Goal: Complete application form

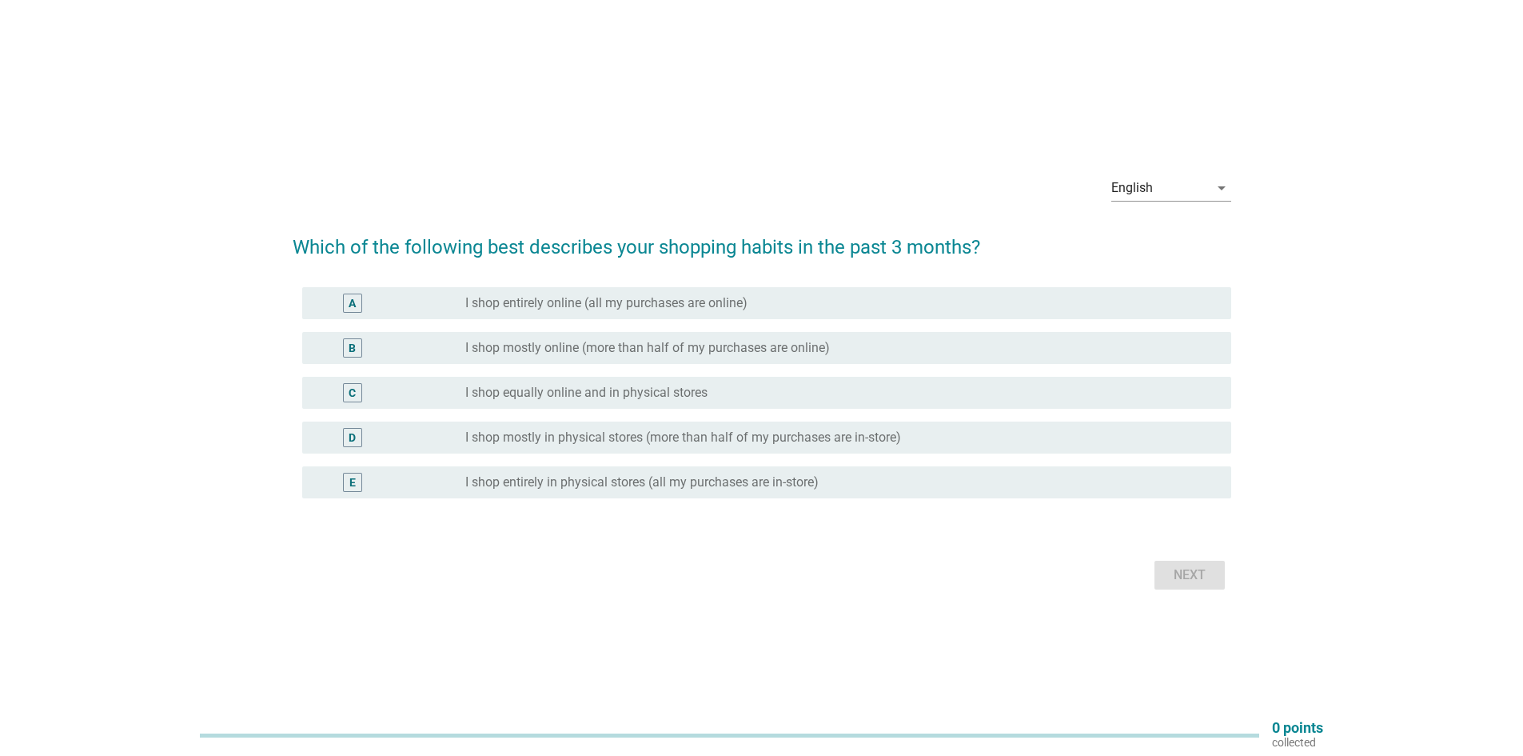
click at [785, 440] on label "I shop mostly in physical stores (more than half of my purchases are in-store)" at bounding box center [683, 437] width 436 height 16
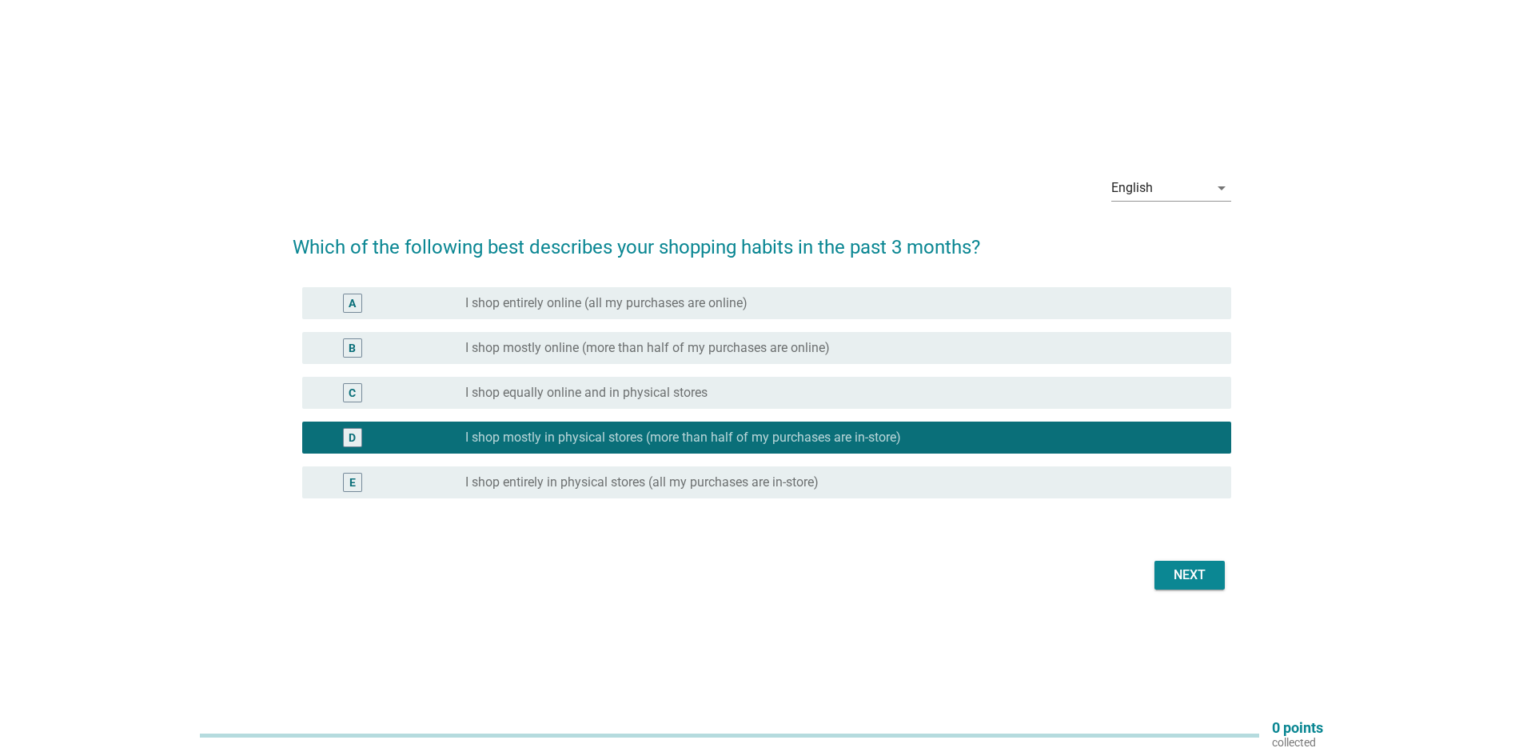
click at [1189, 571] on div "Next" at bounding box center [1190, 574] width 45 height 19
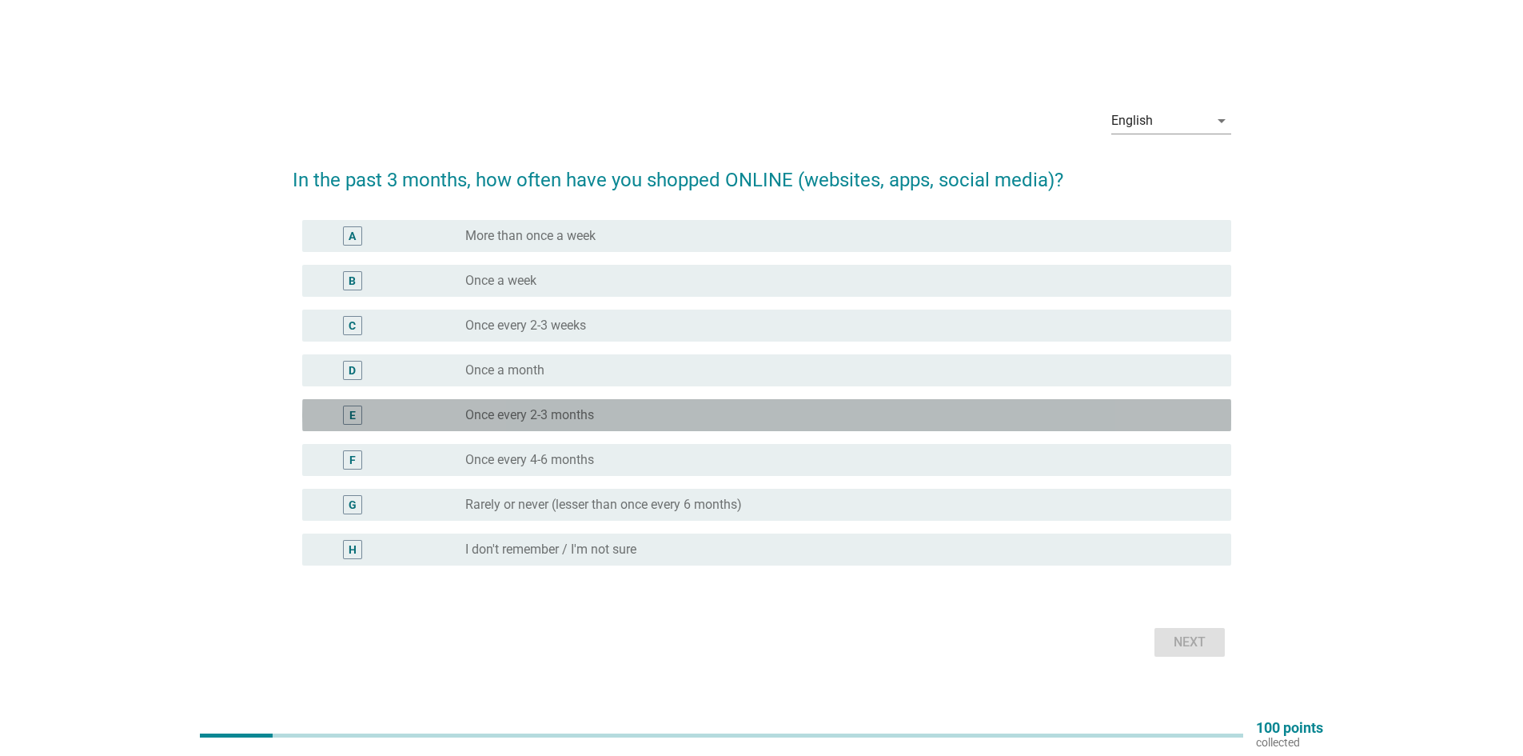
click at [601, 413] on div "radio_button_unchecked Once every 2-3 months" at bounding box center [835, 415] width 741 height 16
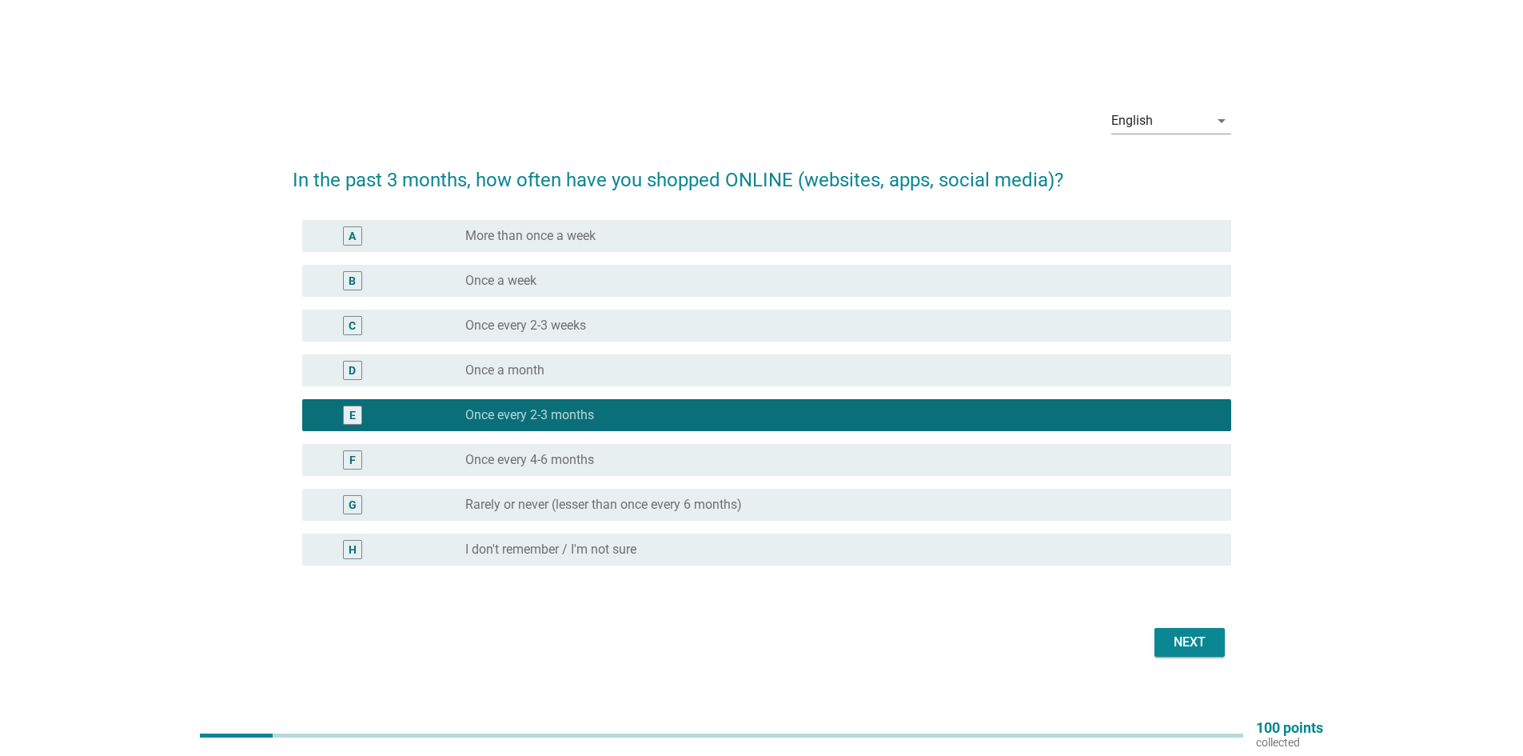
click at [1188, 645] on div "Next" at bounding box center [1190, 642] width 45 height 19
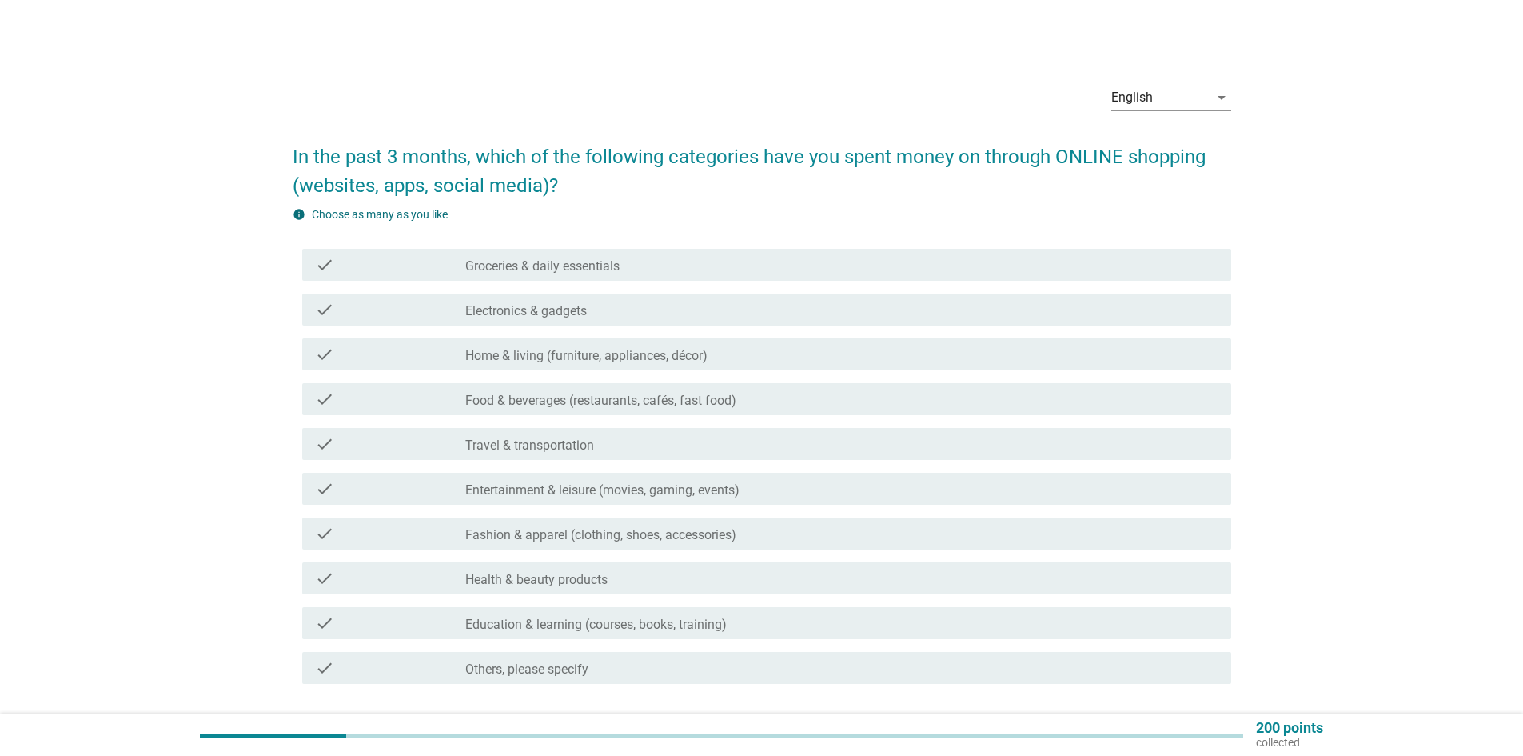
click at [591, 393] on label "Food & beverages (restaurants, cafés, fast food)" at bounding box center [600, 401] width 271 height 16
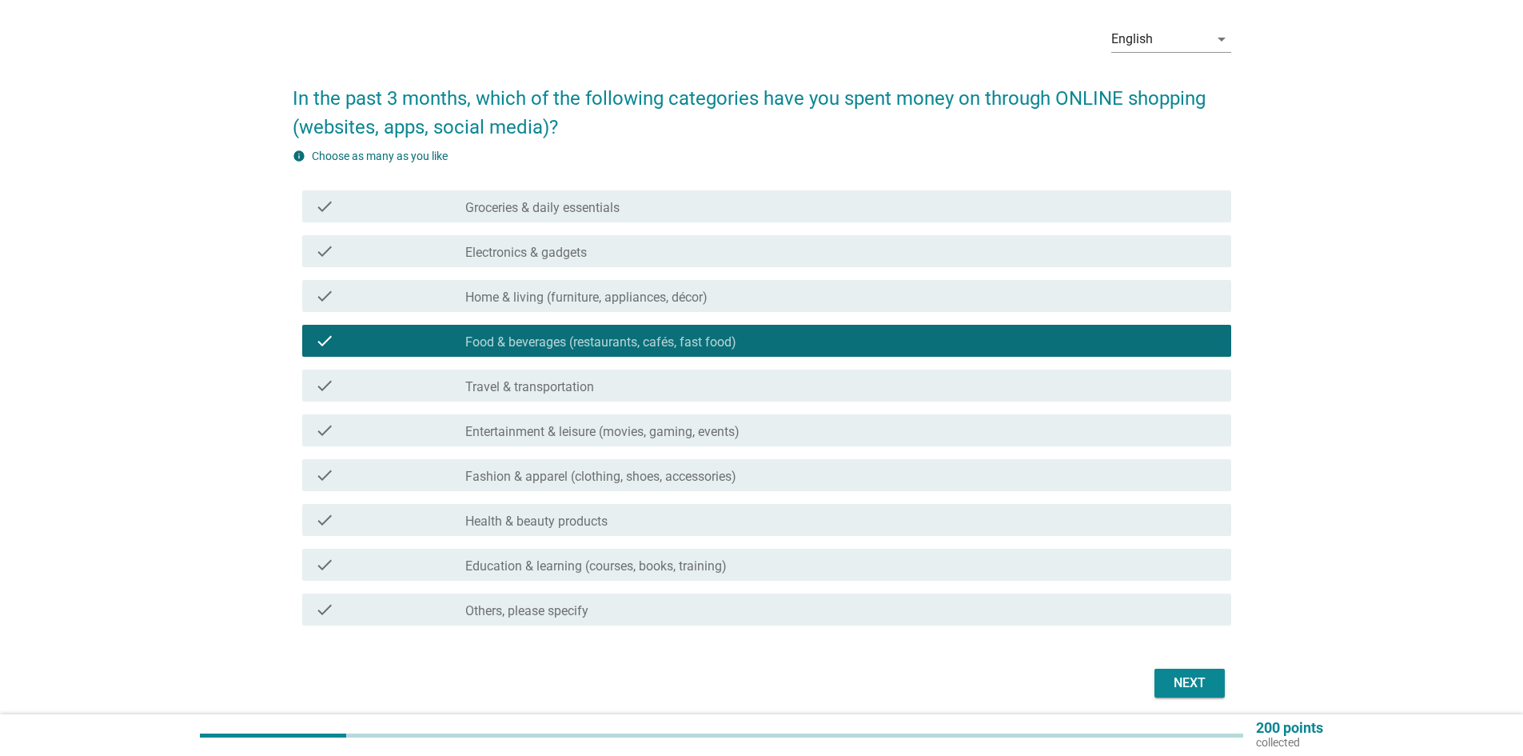
scroll to position [118, 0]
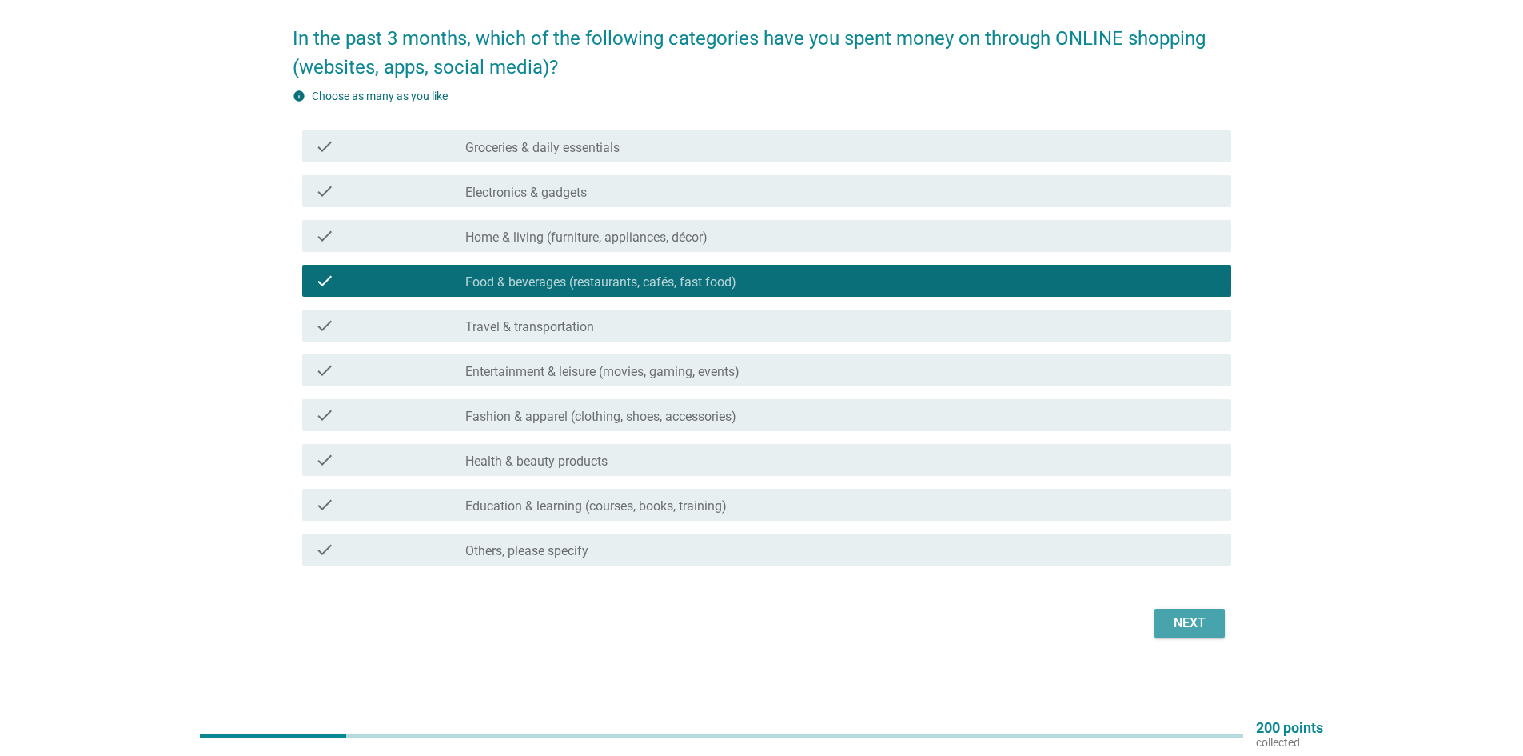
click at [1180, 629] on div "Next" at bounding box center [1190, 622] width 45 height 19
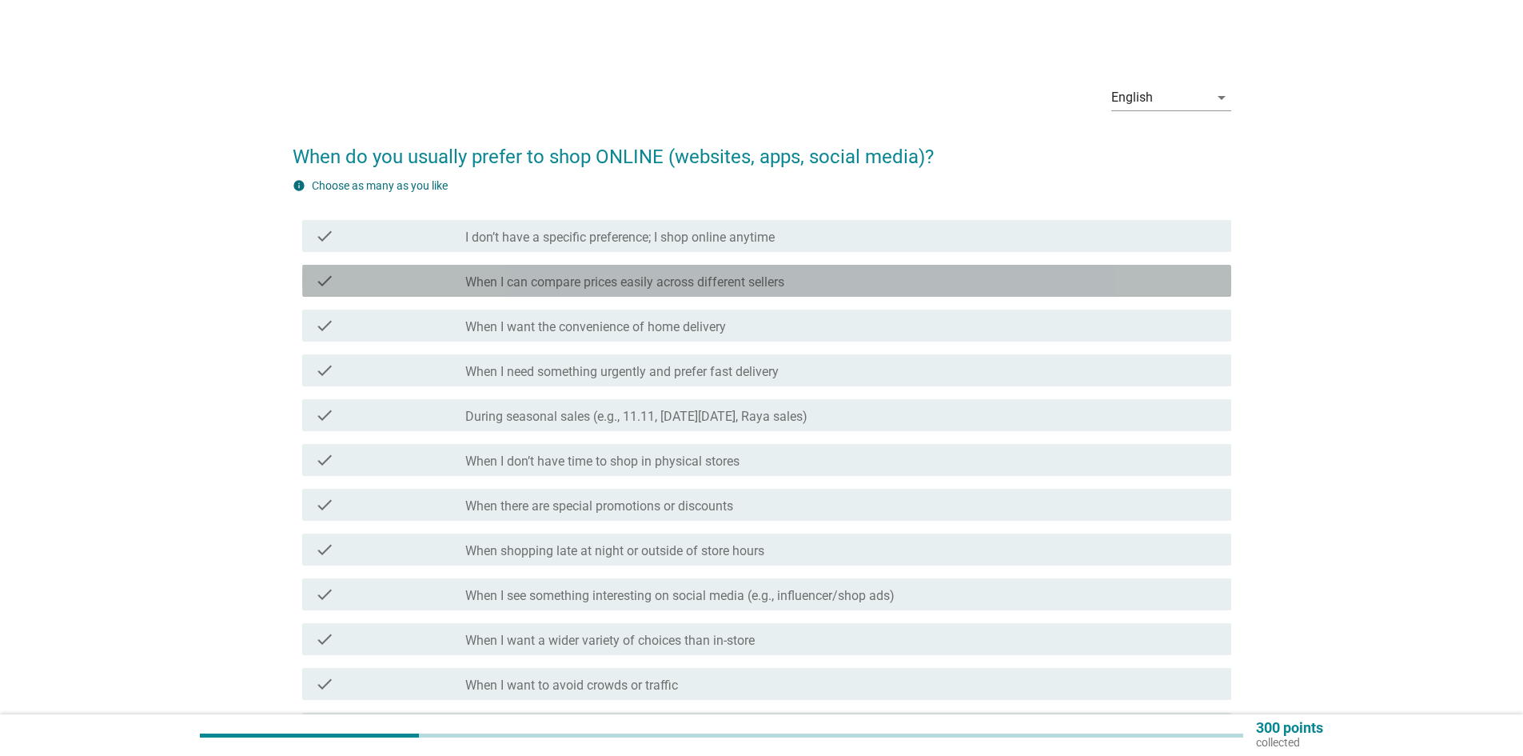
click at [647, 277] on label "When I can compare prices easily across different sellers" at bounding box center [624, 282] width 319 height 16
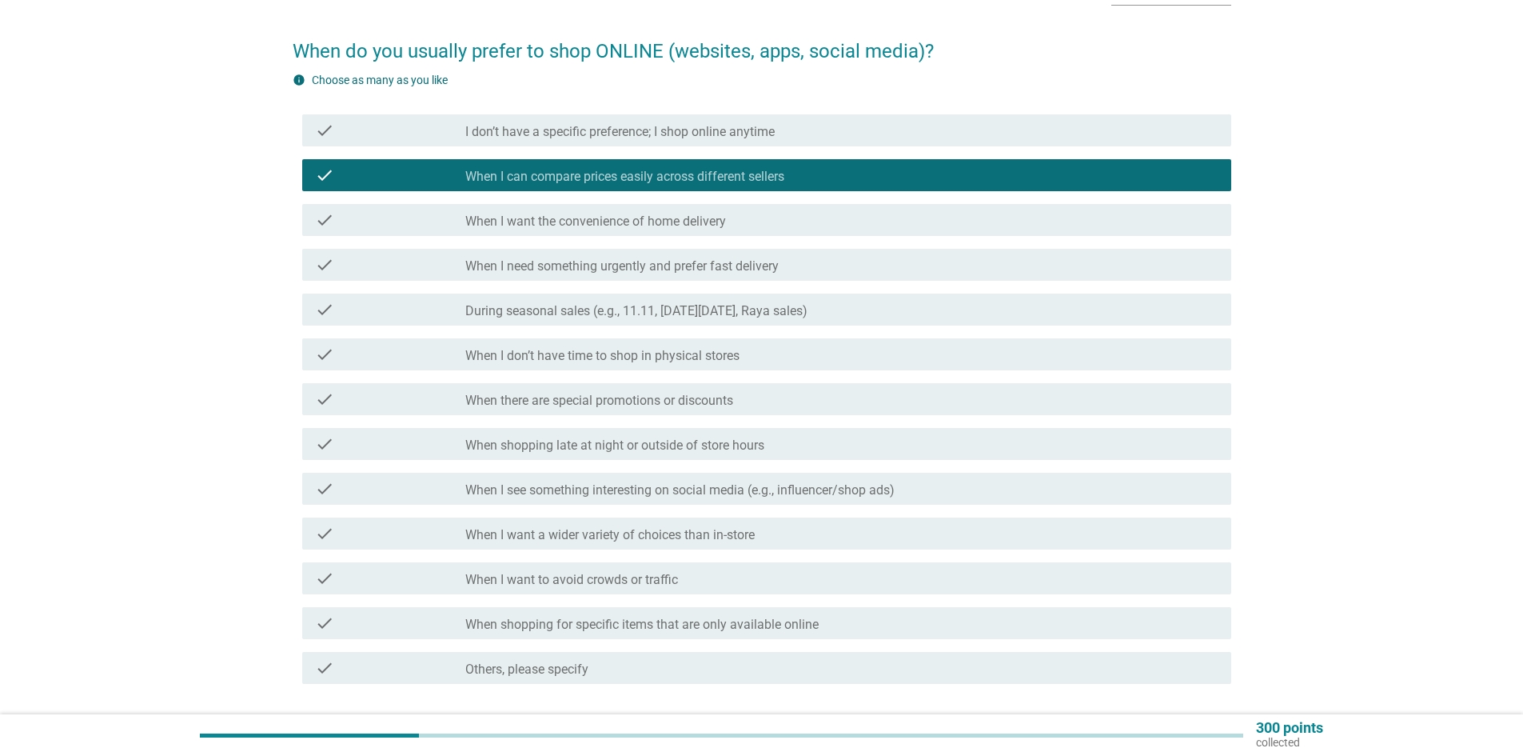
scroll to position [224, 0]
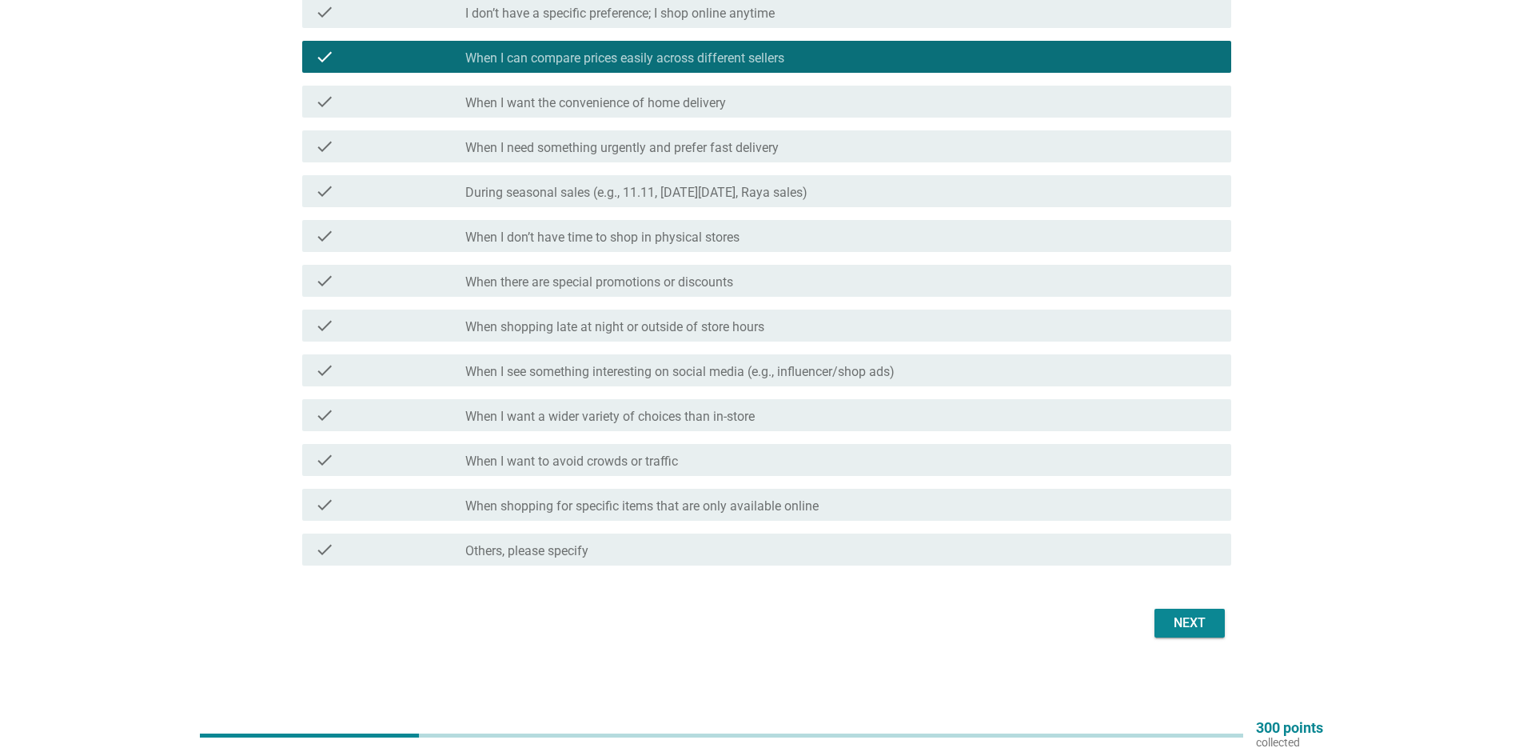
click at [1203, 623] on div "Next" at bounding box center [1190, 622] width 45 height 19
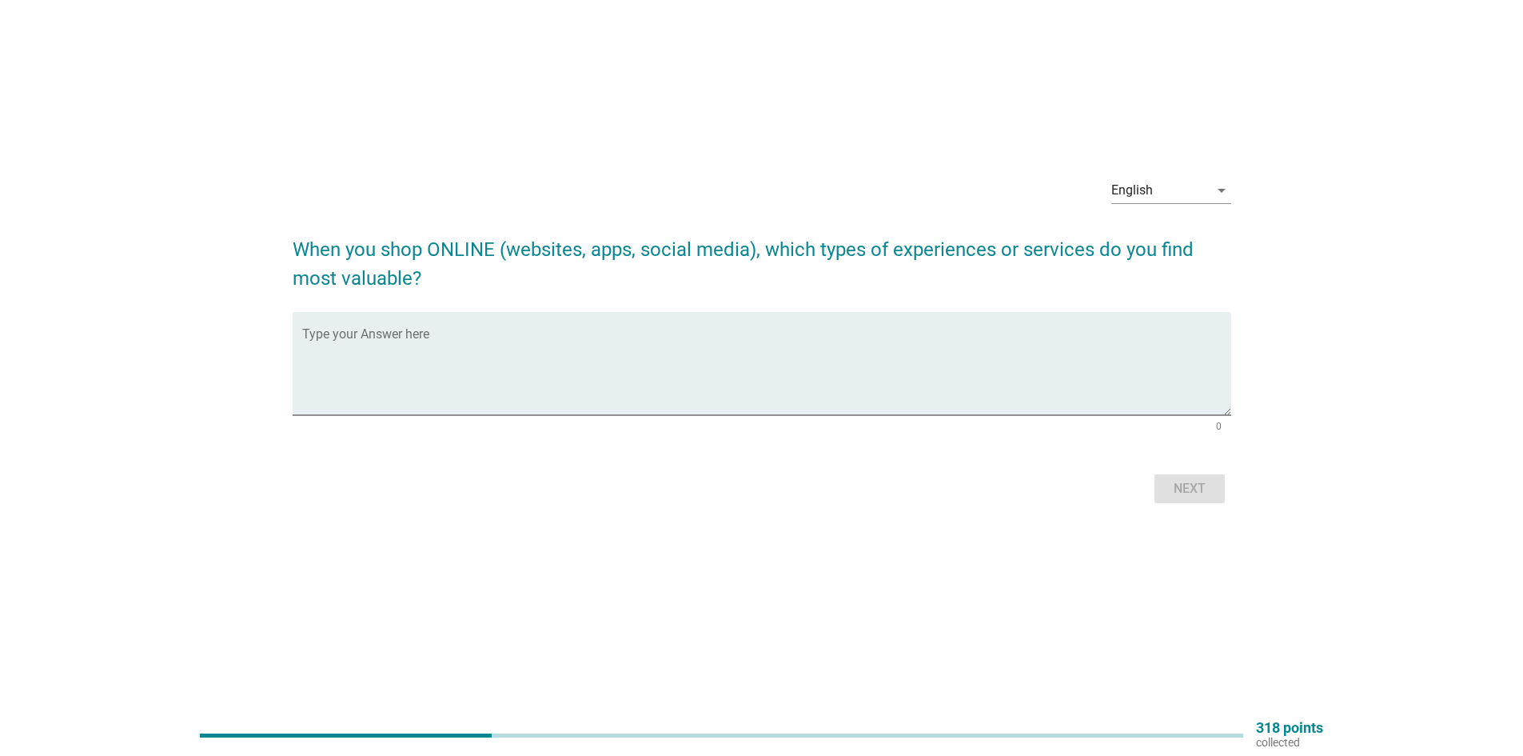
scroll to position [0, 0]
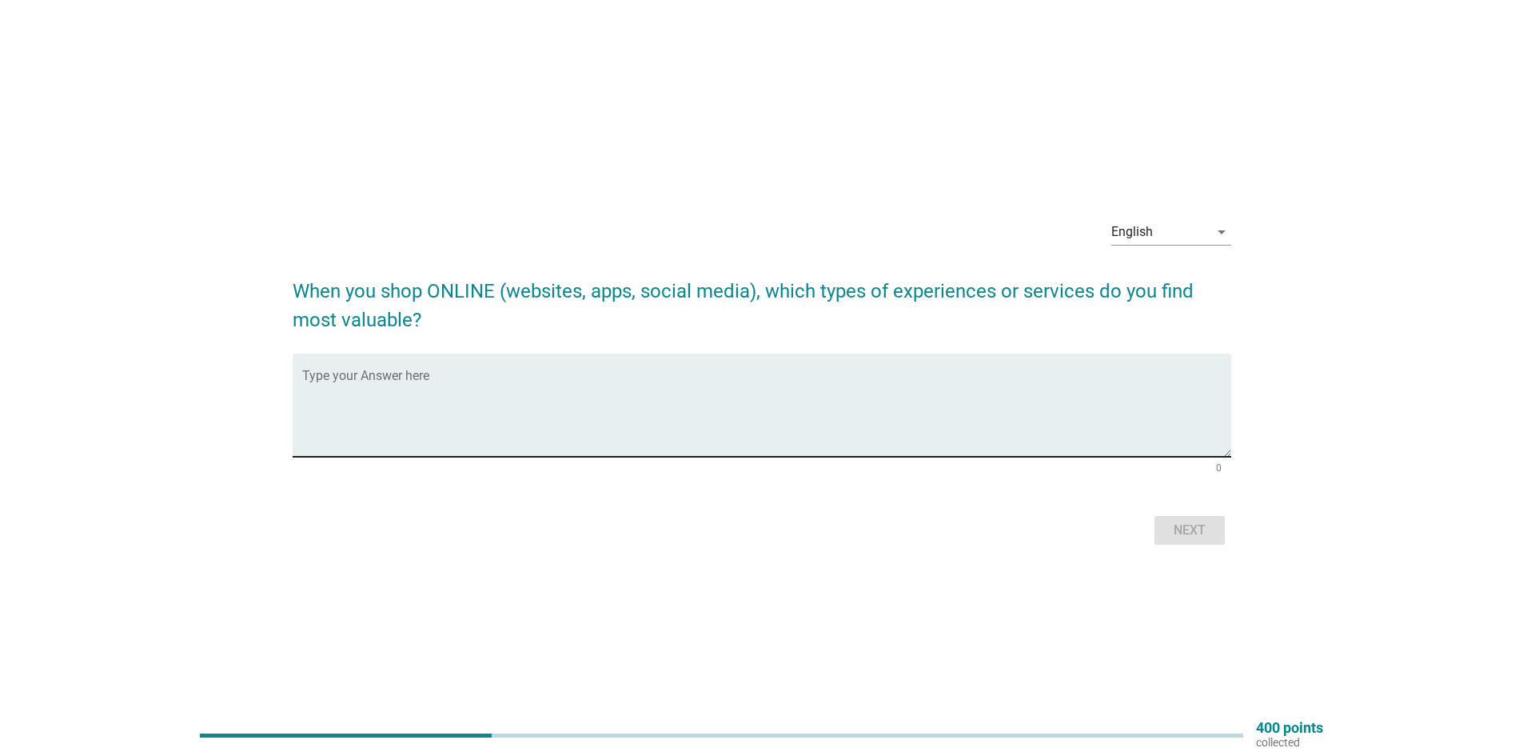
click at [427, 370] on div "Type your Answer here" at bounding box center [766, 404] width 929 height 103
type textarea "shopee"
click at [1180, 522] on div "Next" at bounding box center [1190, 530] width 45 height 19
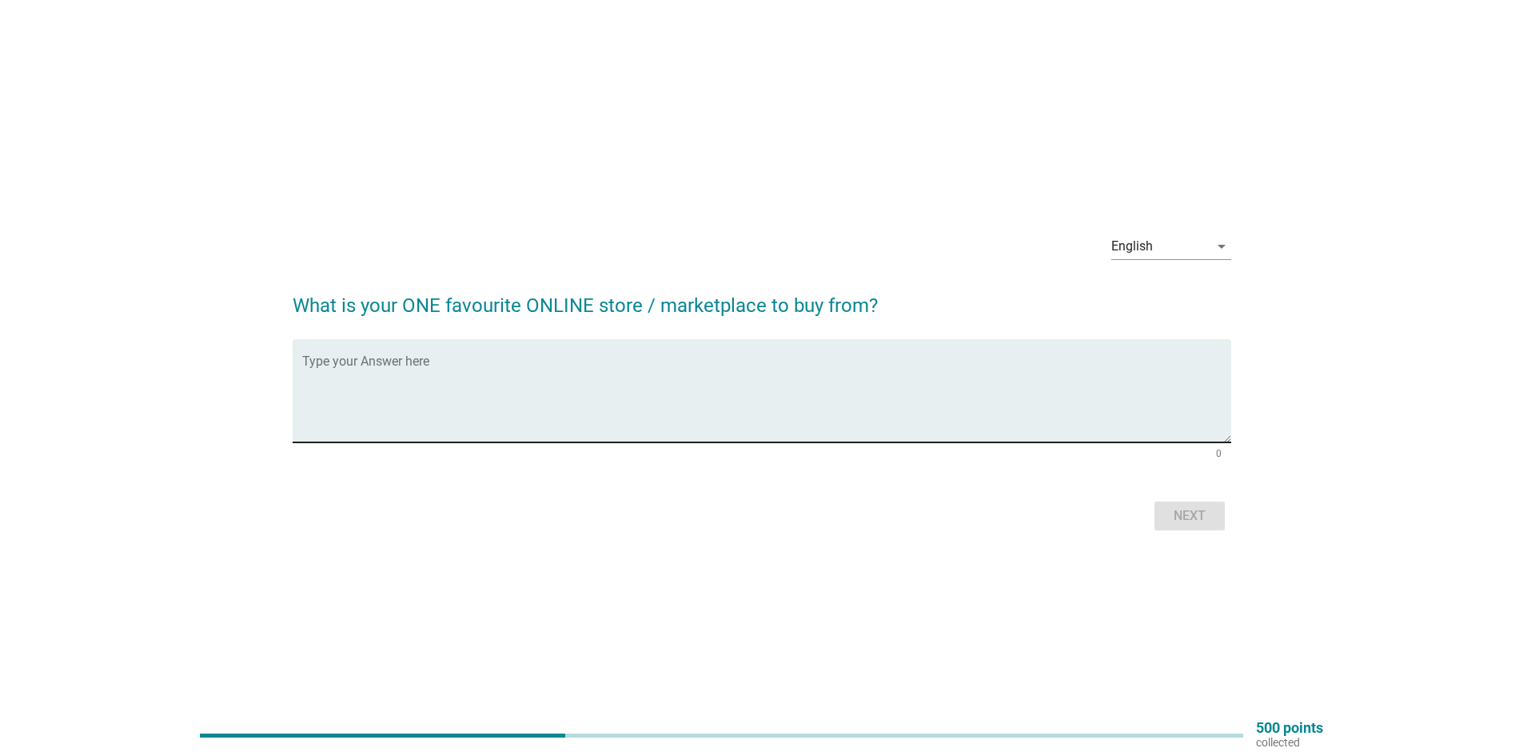
click at [326, 357] on div "Type your Answer here" at bounding box center [766, 390] width 929 height 103
click at [322, 354] on div "Type your Answer here" at bounding box center [766, 390] width 929 height 103
type textarea "shopee"
click at [1212, 510] on button "Next" at bounding box center [1190, 515] width 70 height 29
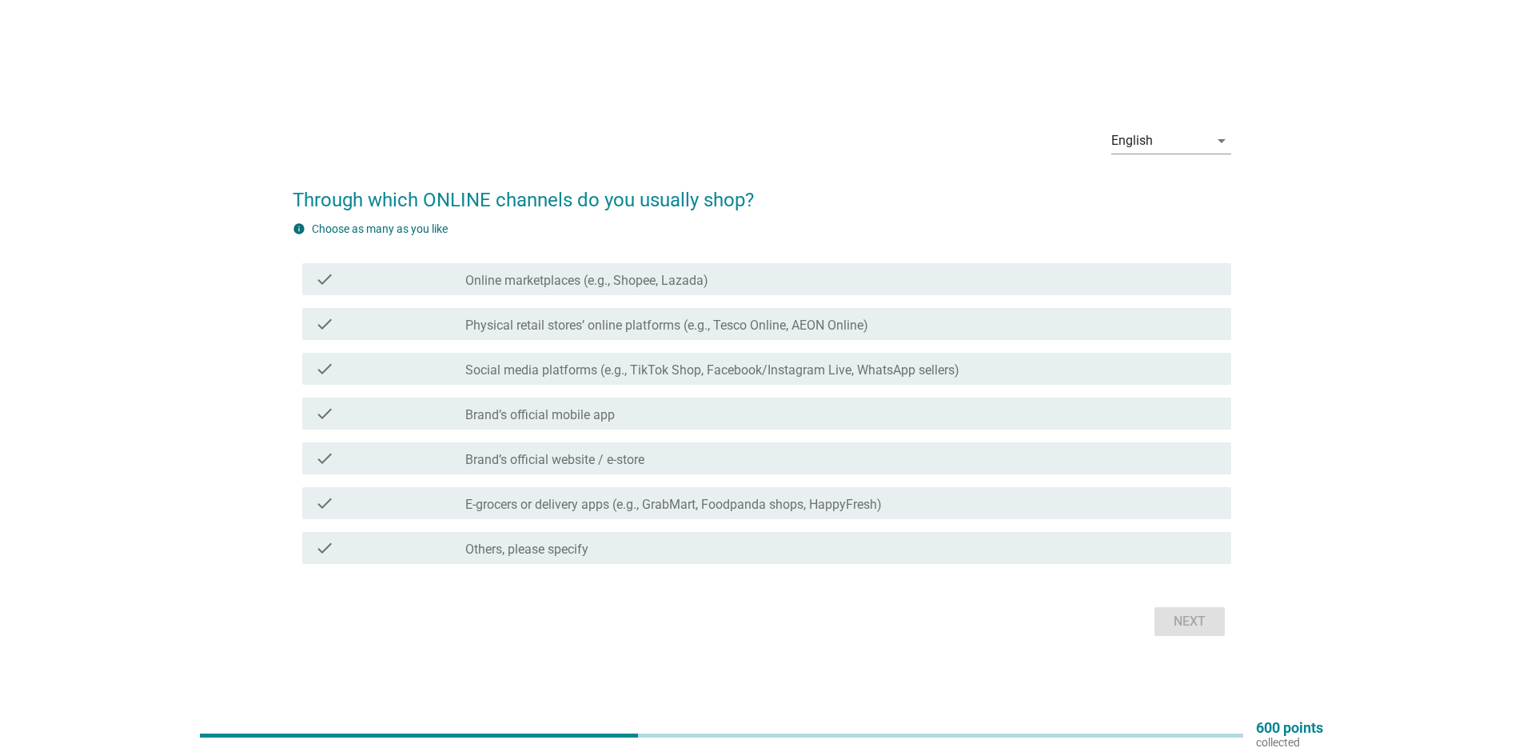
click at [619, 281] on label "Online marketplaces (e.g., Shopee, Lazada)" at bounding box center [586, 281] width 243 height 16
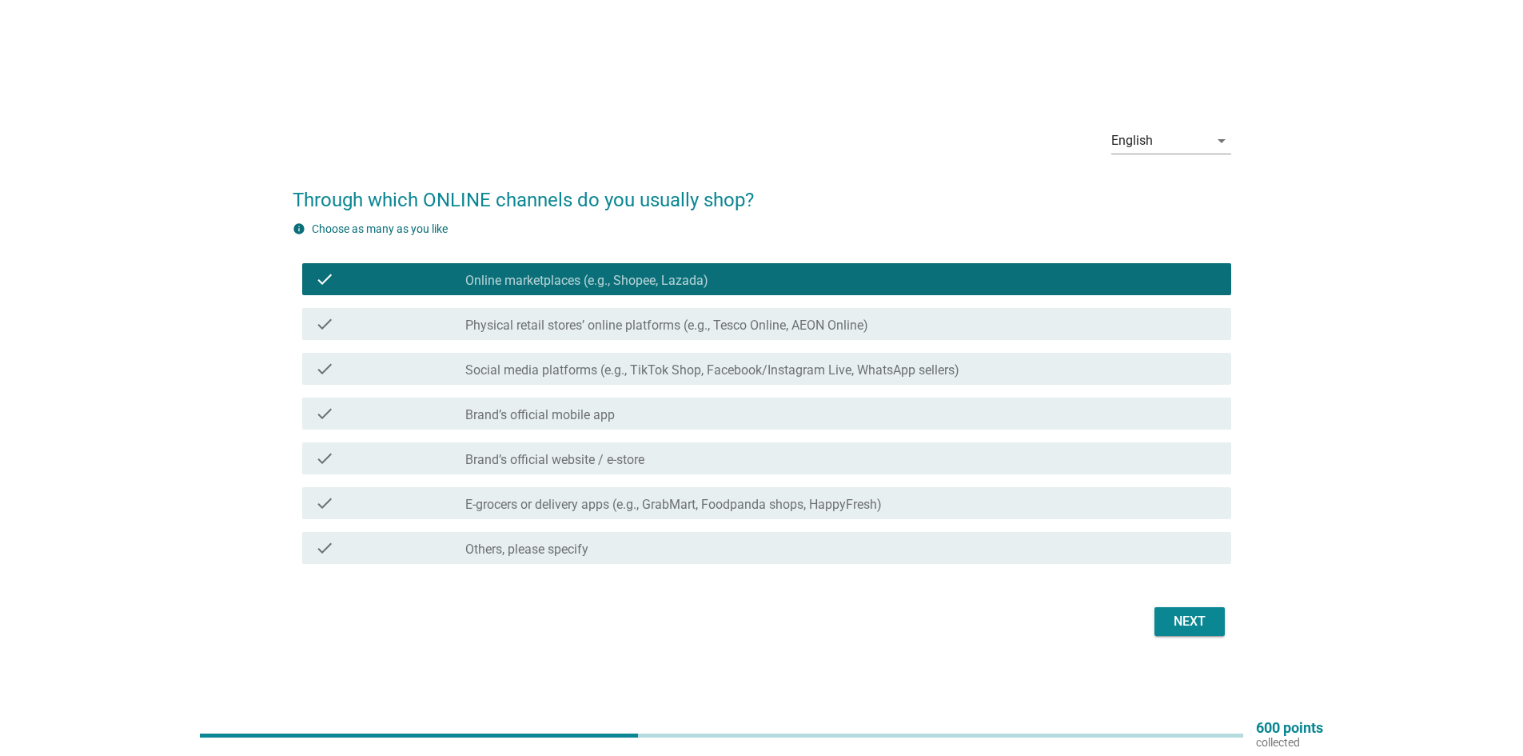
click at [1195, 625] on div "Next" at bounding box center [1190, 621] width 45 height 19
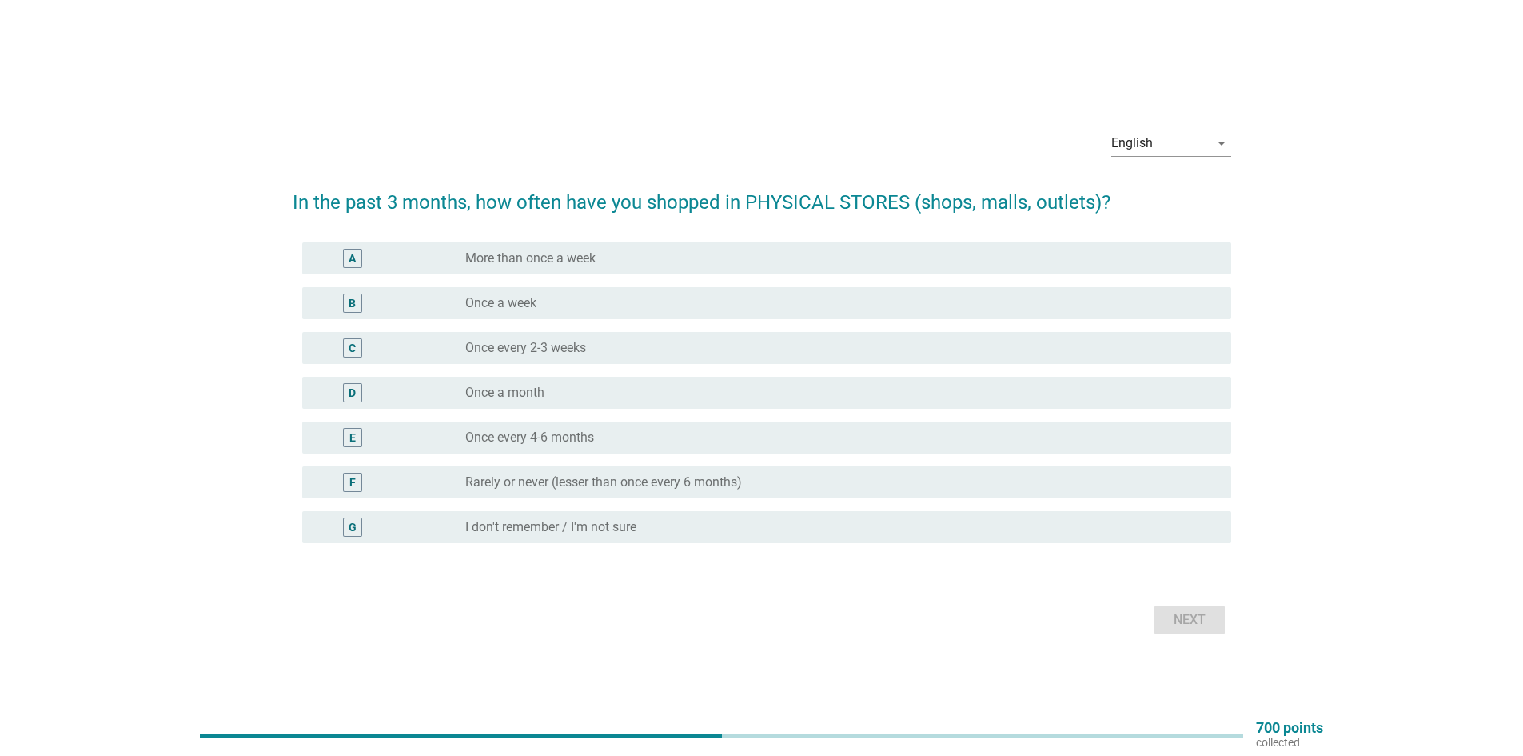
click at [564, 313] on div "B radio_button_unchecked Once a week" at bounding box center [766, 303] width 929 height 32
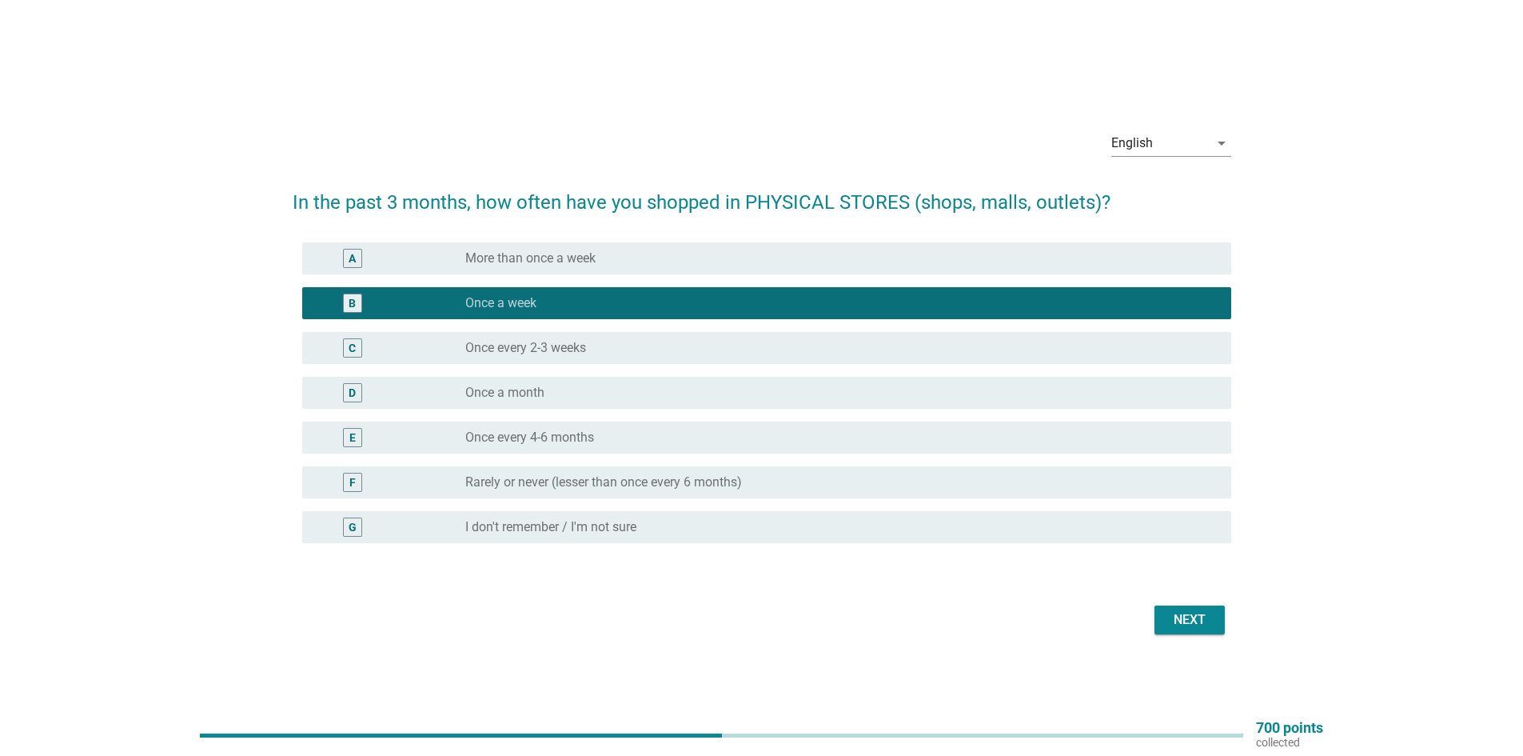
click at [1165, 617] on button "Next" at bounding box center [1190, 619] width 70 height 29
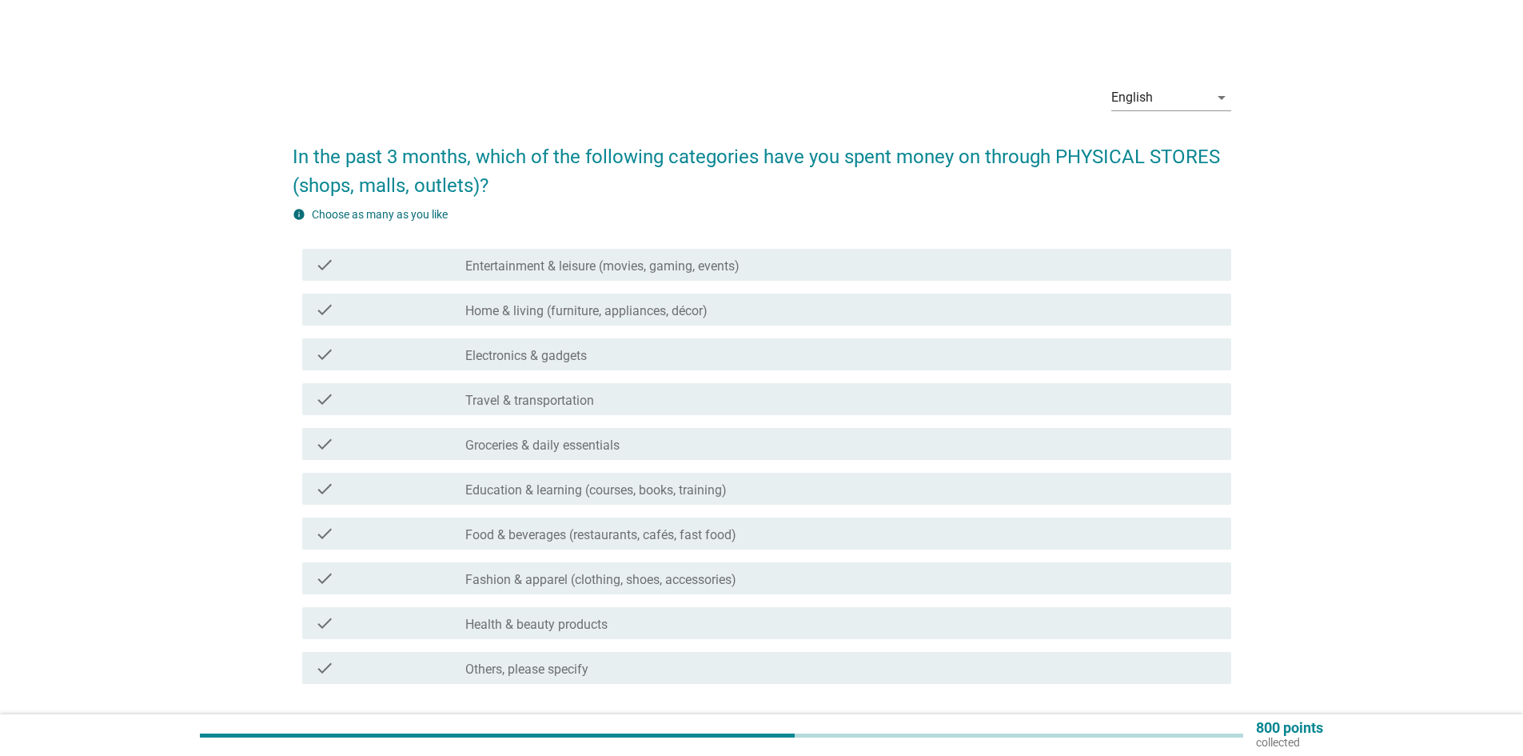
click at [717, 537] on label "Food & beverages (restaurants, cafés, fast food)" at bounding box center [600, 535] width 271 height 16
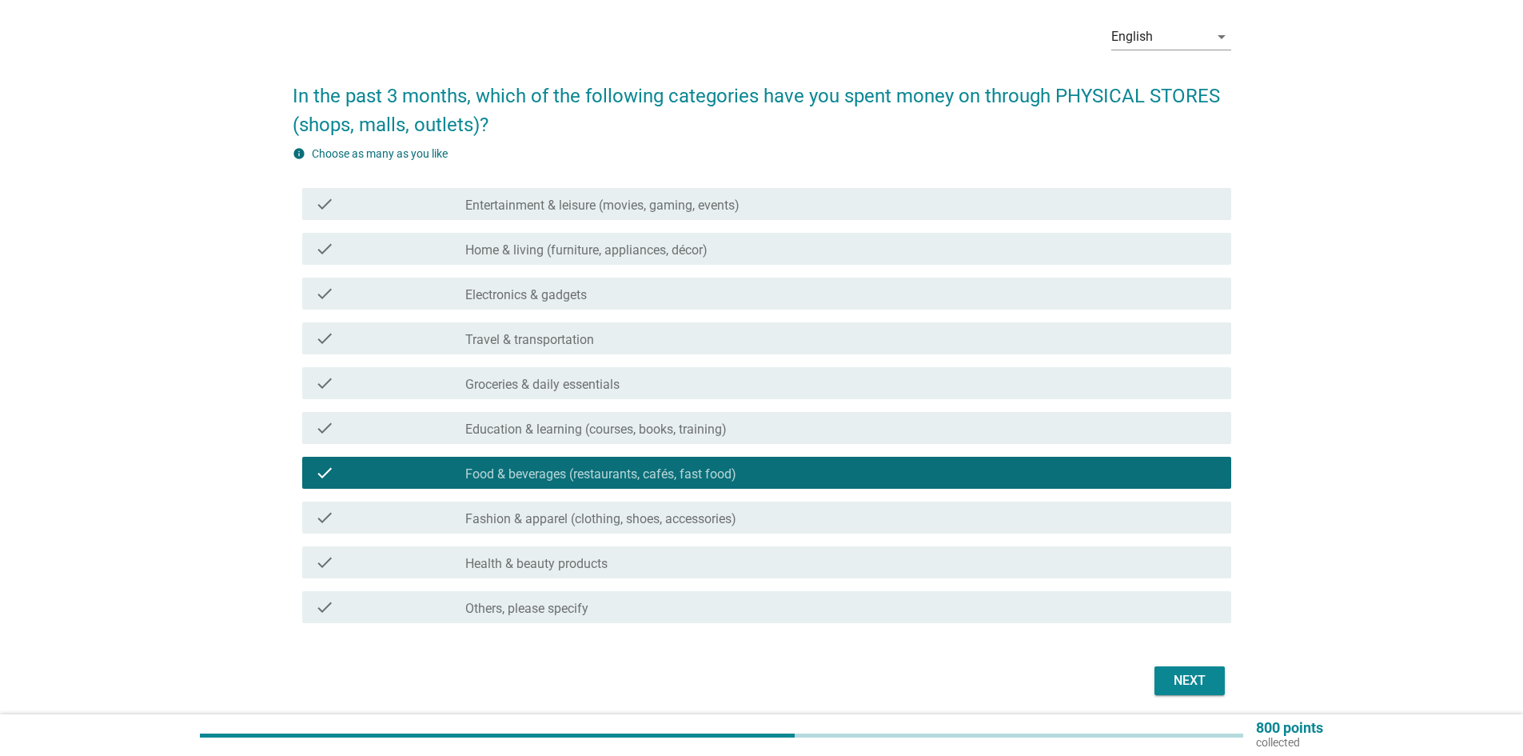
scroll to position [118, 0]
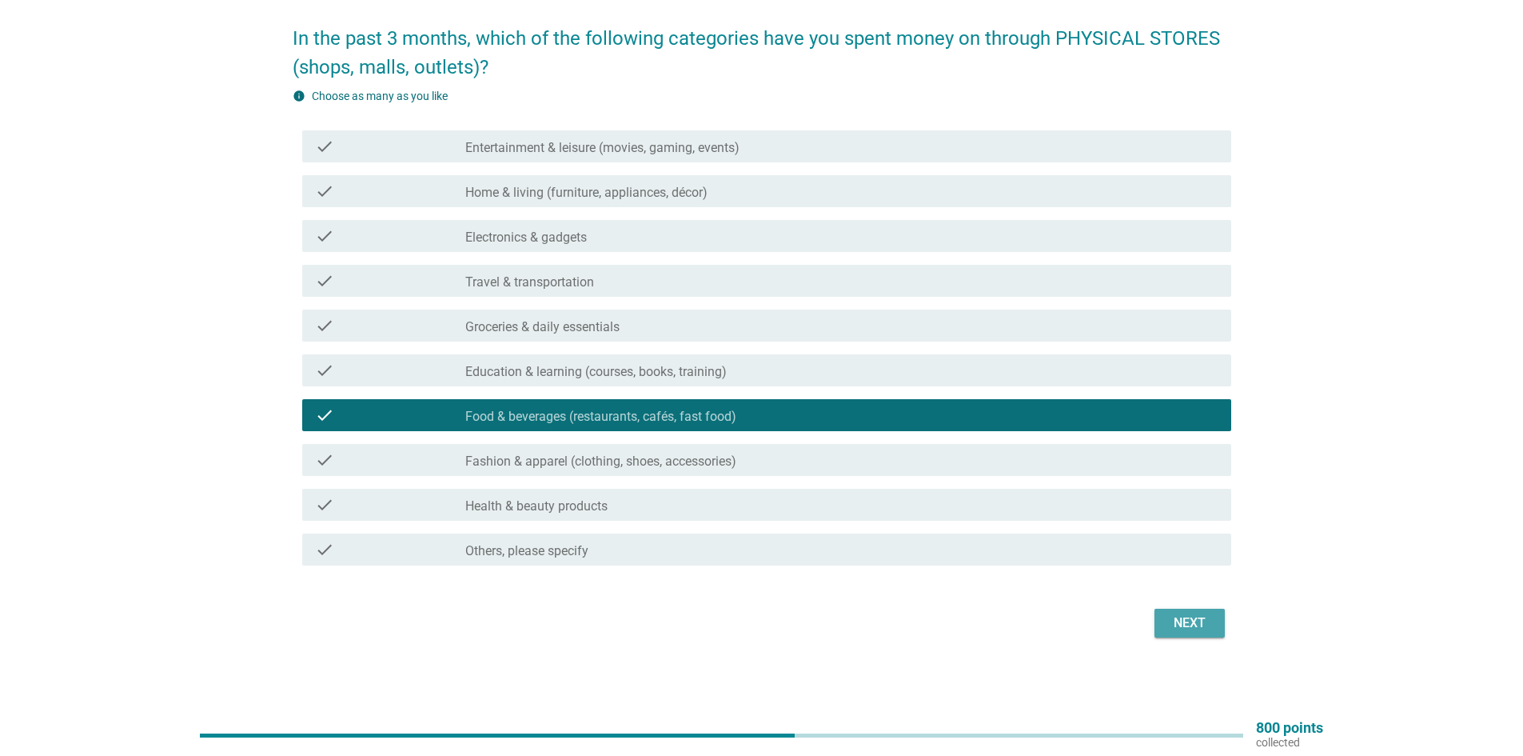
click at [1208, 617] on div "Next" at bounding box center [1190, 622] width 45 height 19
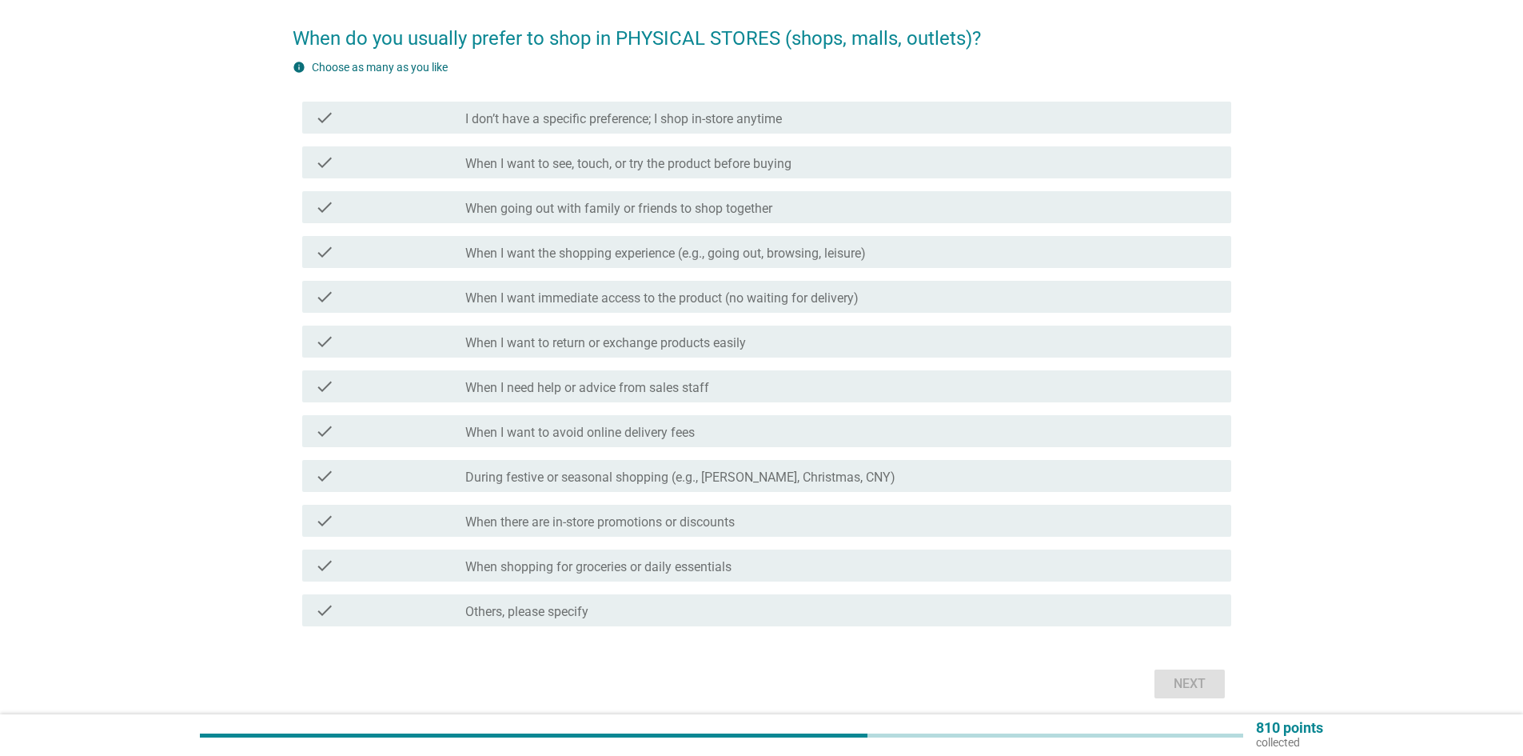
scroll to position [0, 0]
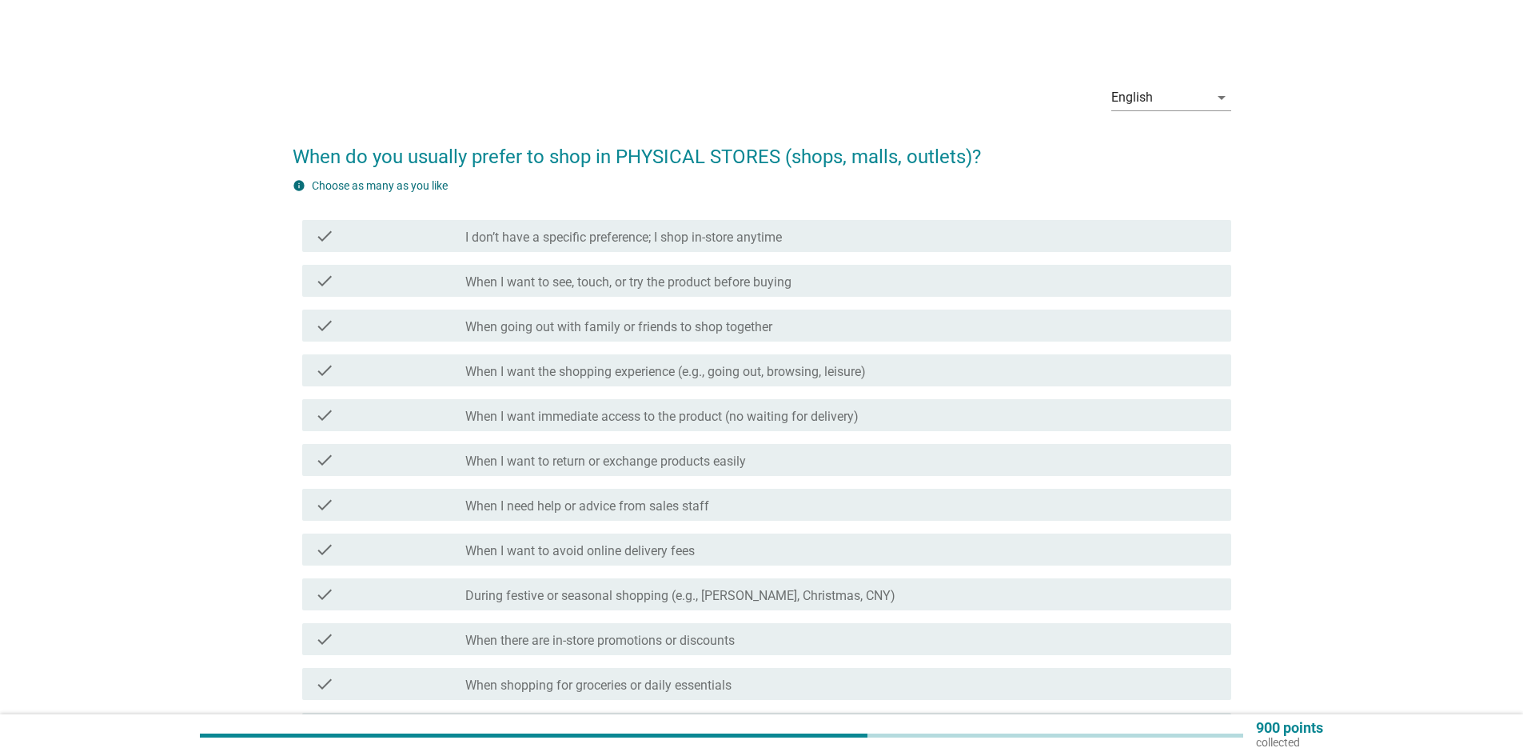
click at [725, 361] on div "check_box_outline_blank When I want the shopping experience (e.g., going out, b…" at bounding box center [841, 370] width 753 height 19
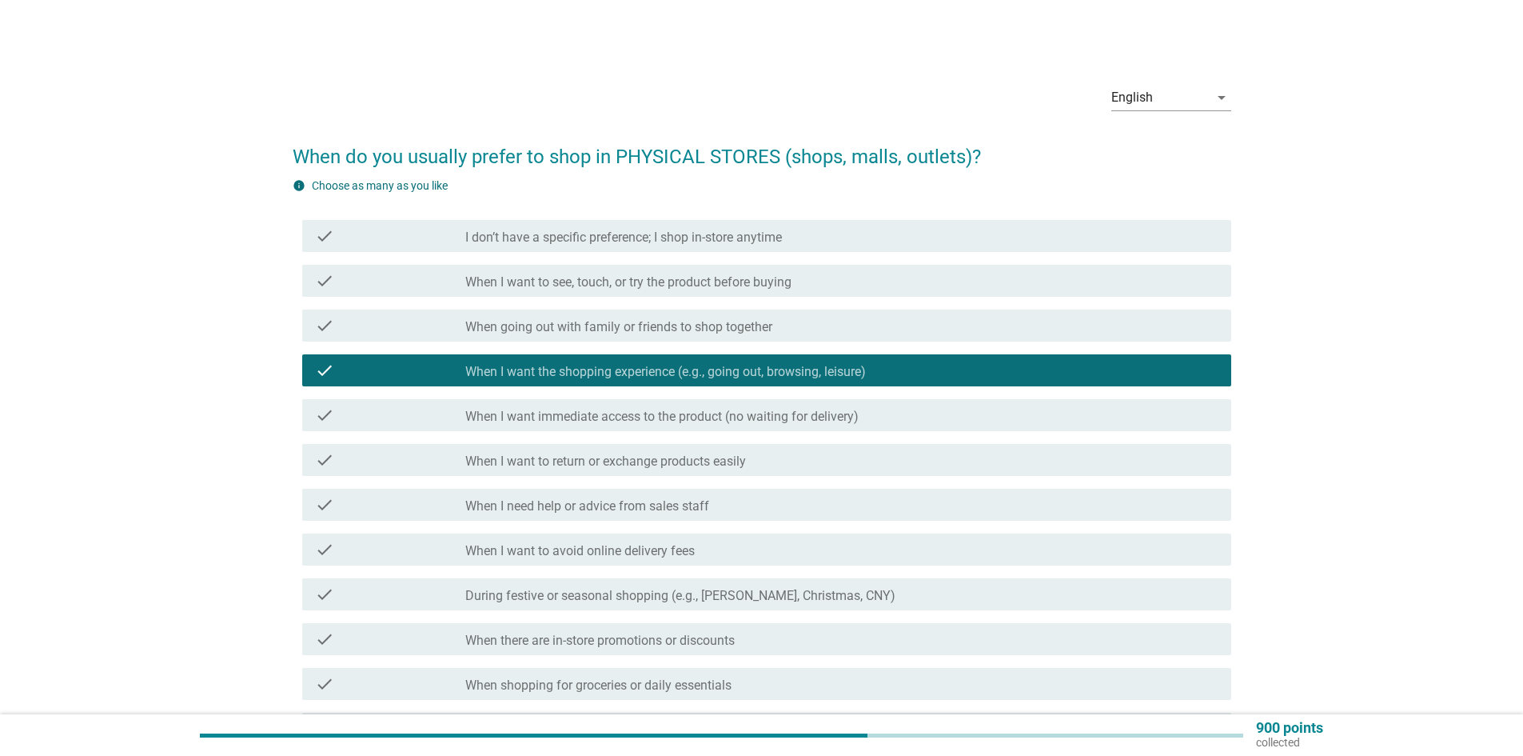
click at [674, 323] on label "When going out with family or friends to shop together" at bounding box center [618, 327] width 307 height 16
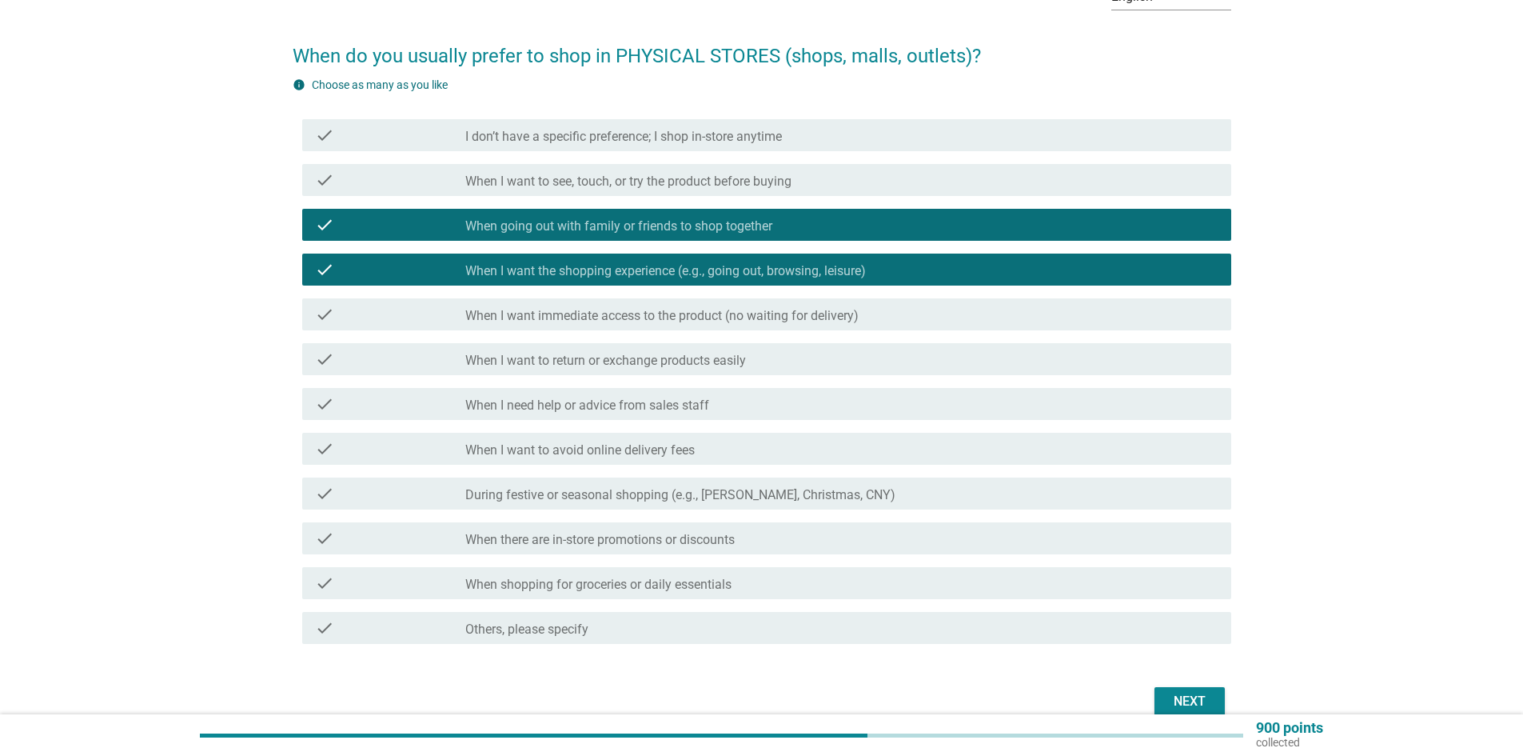
scroll to position [179, 0]
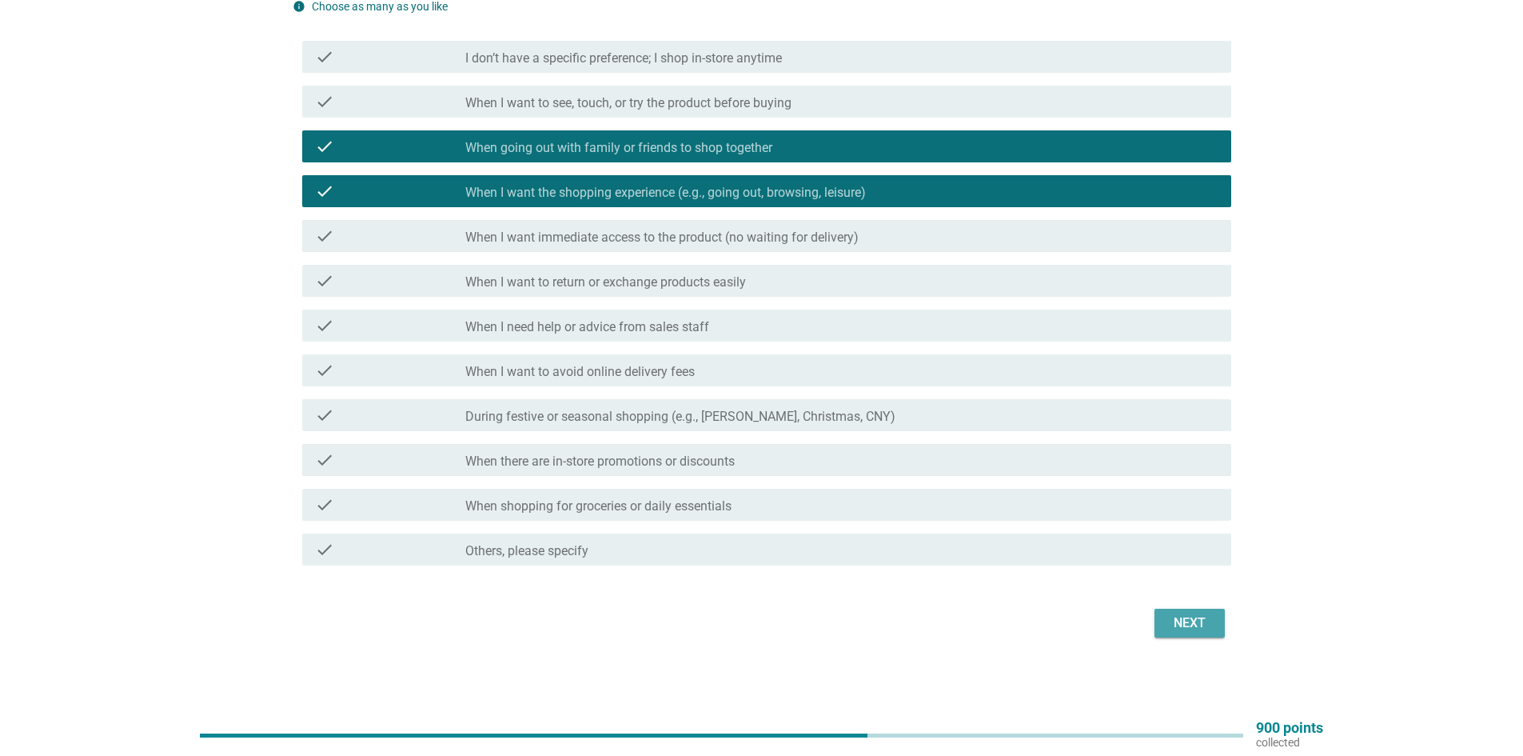
click at [1201, 632] on div "Next" at bounding box center [1190, 622] width 45 height 19
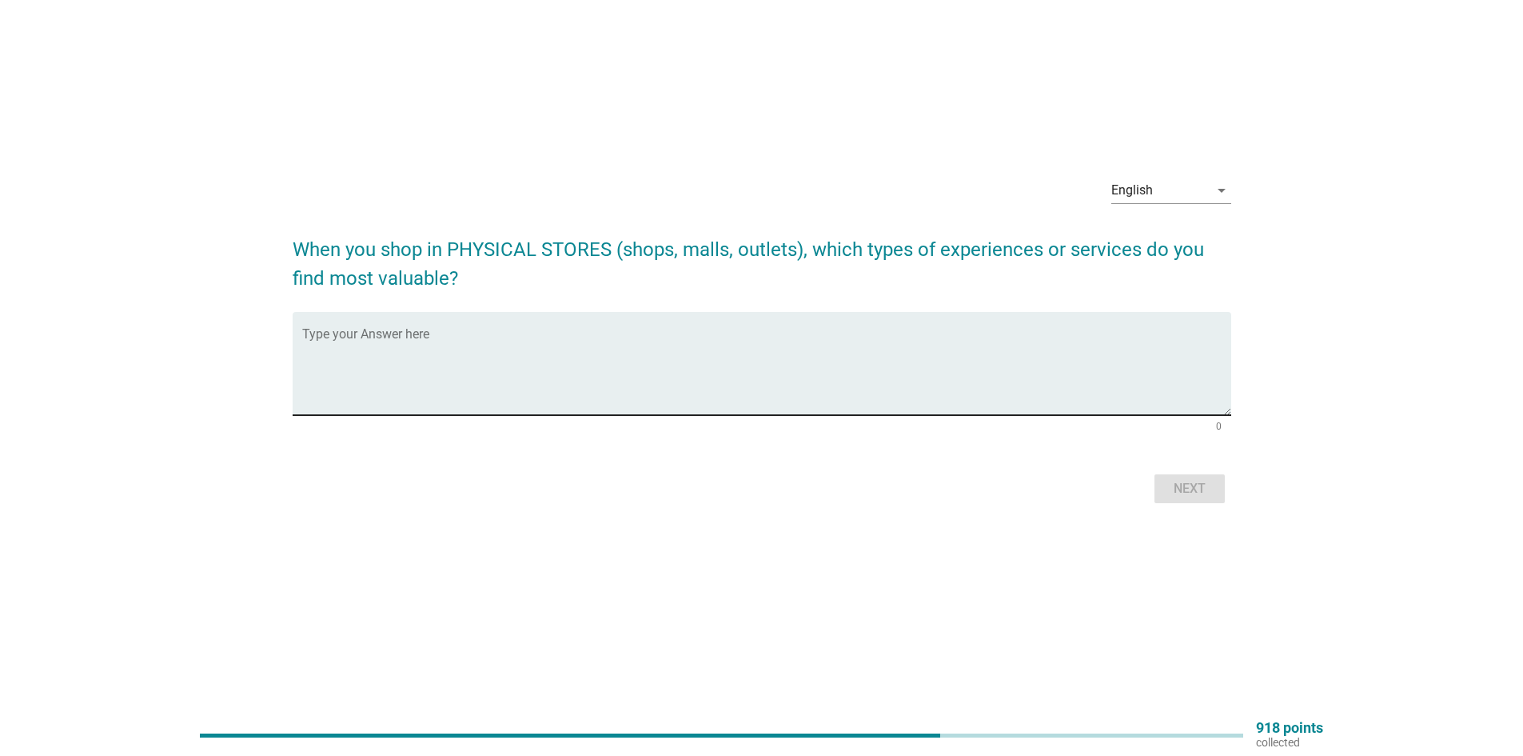
scroll to position [0, 0]
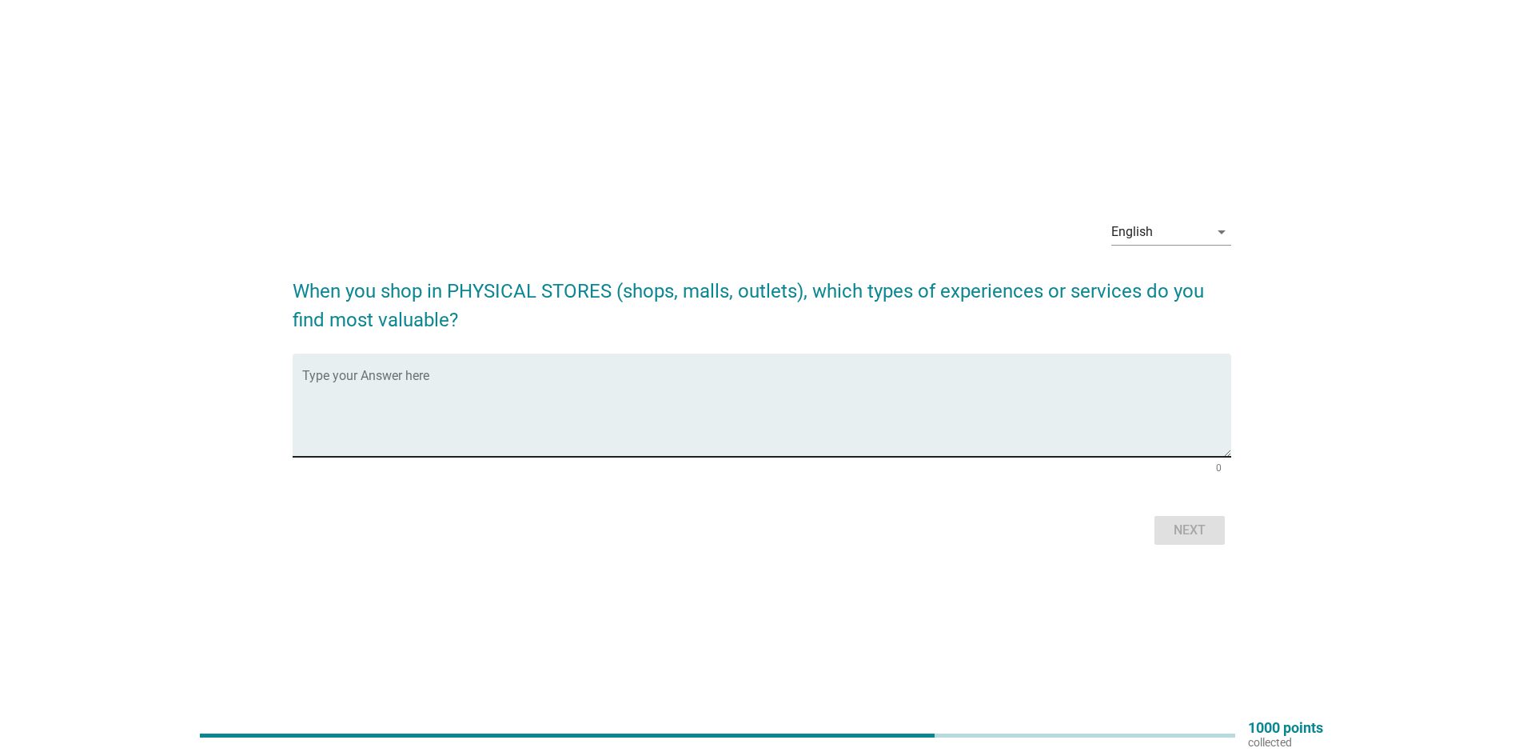
click at [474, 385] on textarea "Type your Answer here" at bounding box center [766, 415] width 929 height 84
type textarea "lotus"
click at [1208, 533] on div "Next" at bounding box center [1190, 530] width 45 height 19
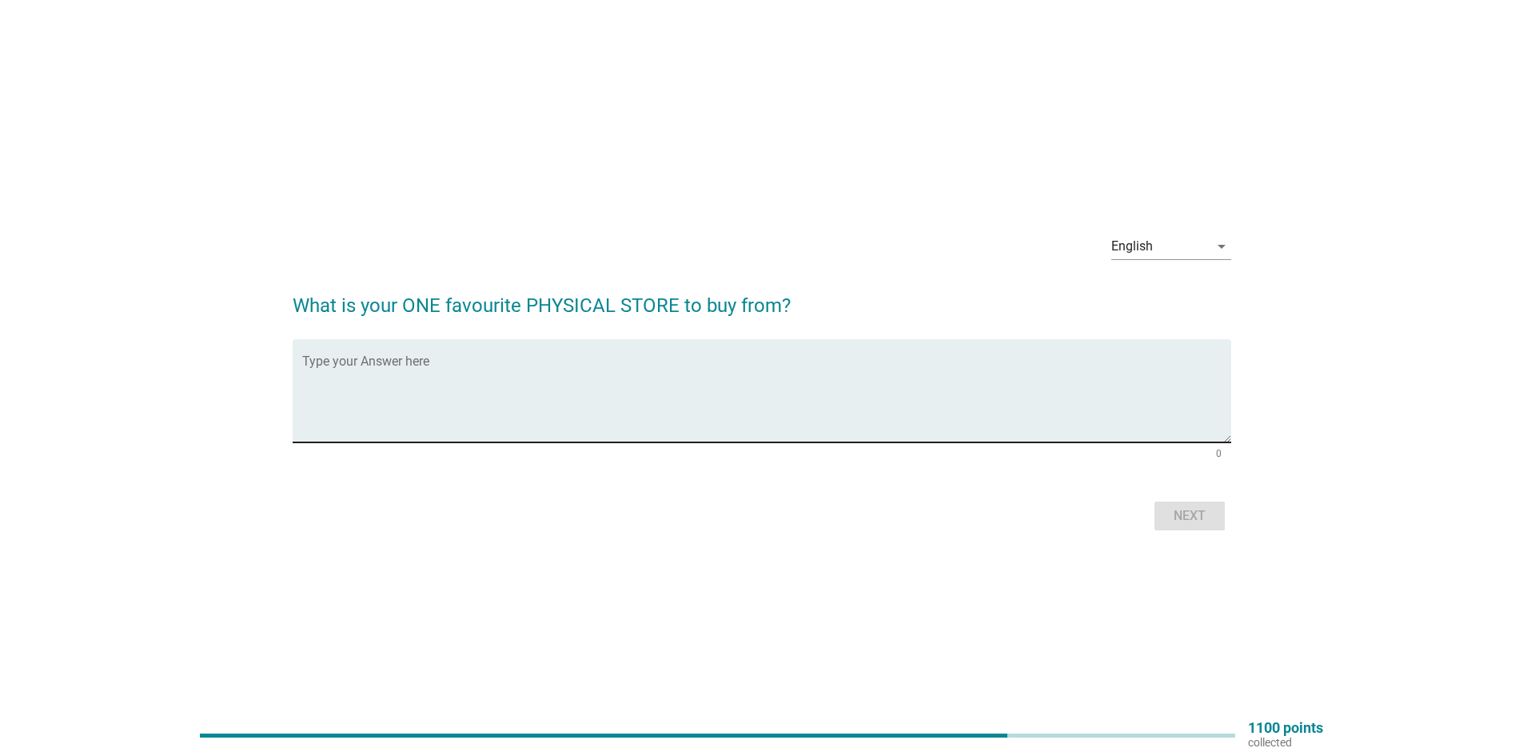
click at [512, 350] on div "Type your Answer here" at bounding box center [766, 390] width 929 height 103
type textarea "lotus"
click at [1179, 509] on div "Next" at bounding box center [1190, 515] width 45 height 19
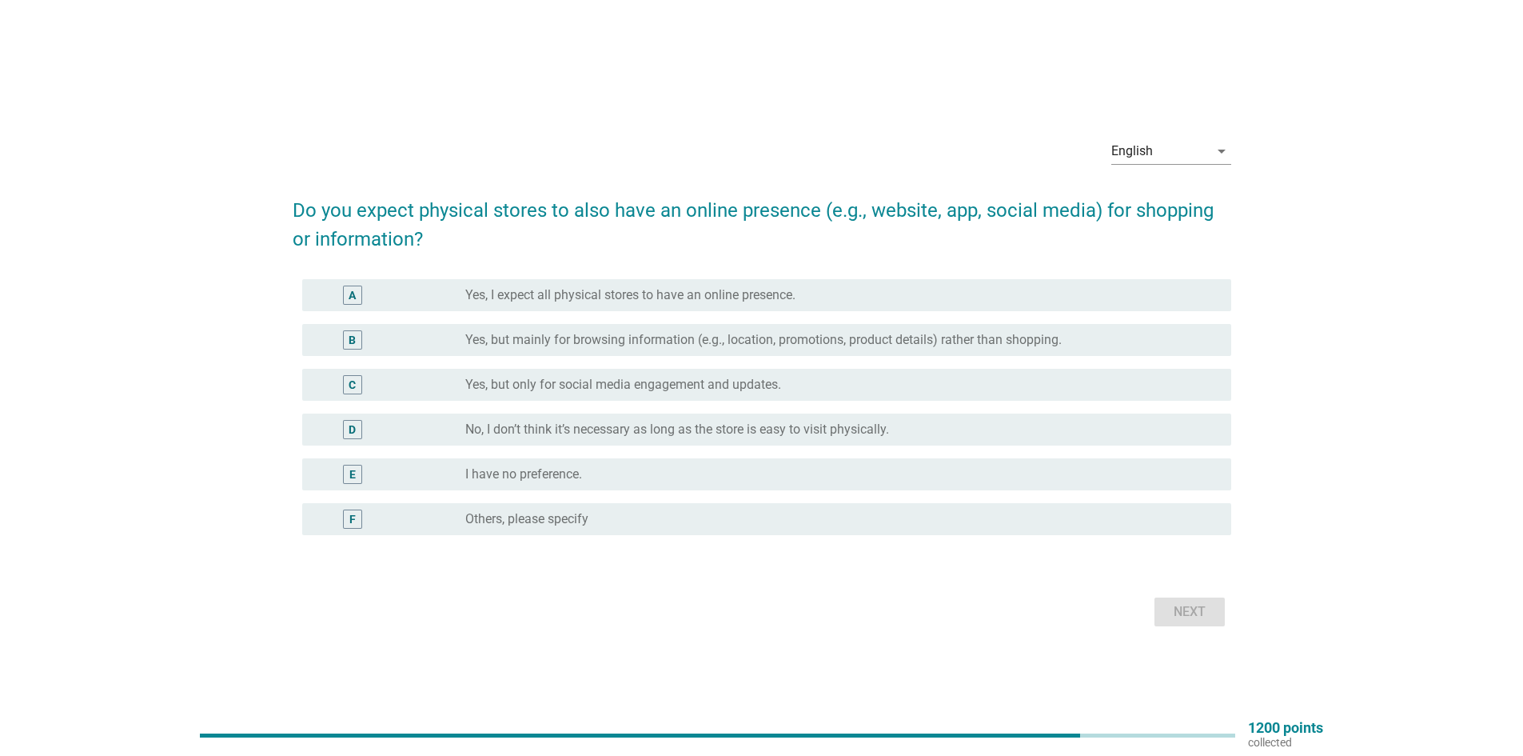
click at [627, 289] on label "Yes, I expect all physical stores to have an online presence." at bounding box center [630, 295] width 330 height 16
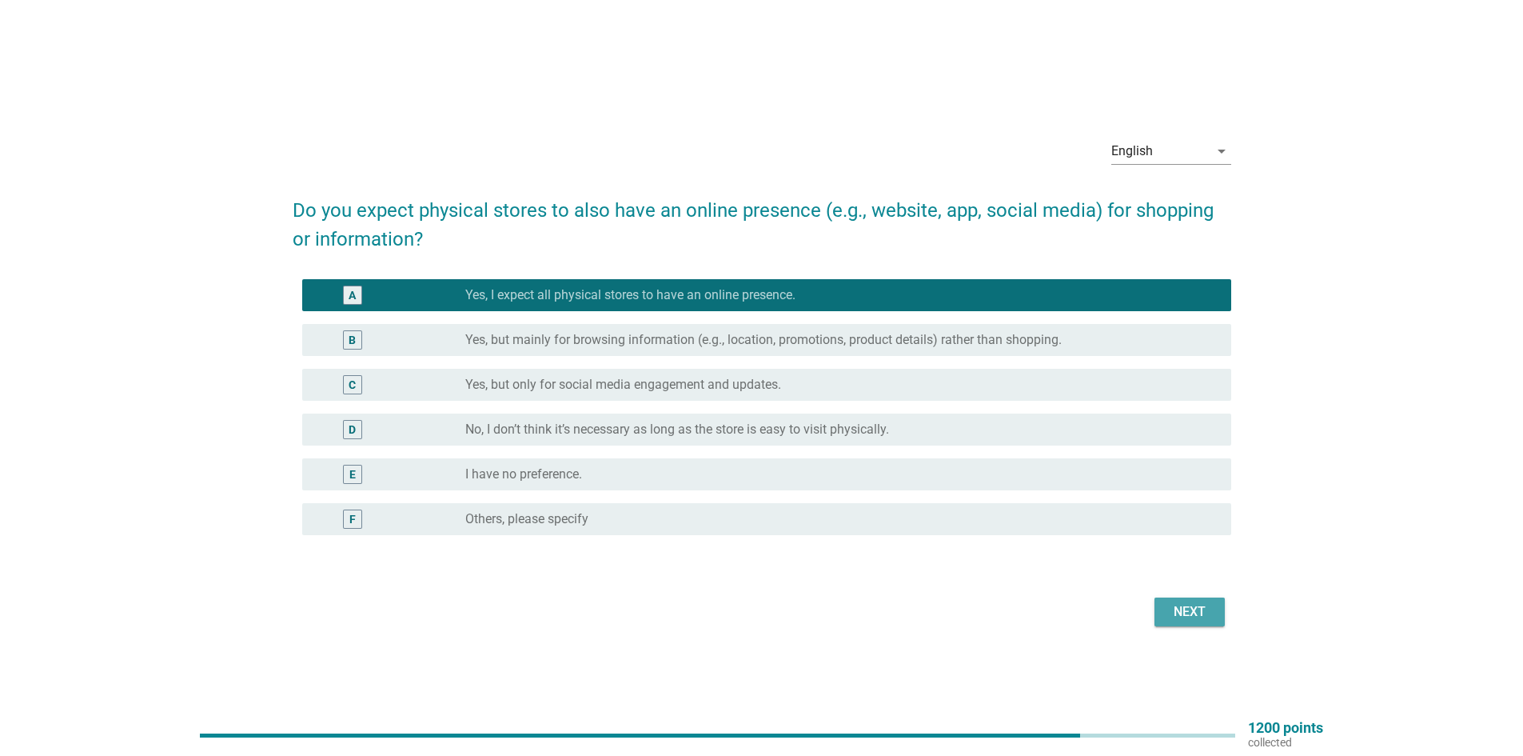
click at [1184, 609] on div "Next" at bounding box center [1190, 611] width 45 height 19
